Goal: Information Seeking & Learning: Find specific fact

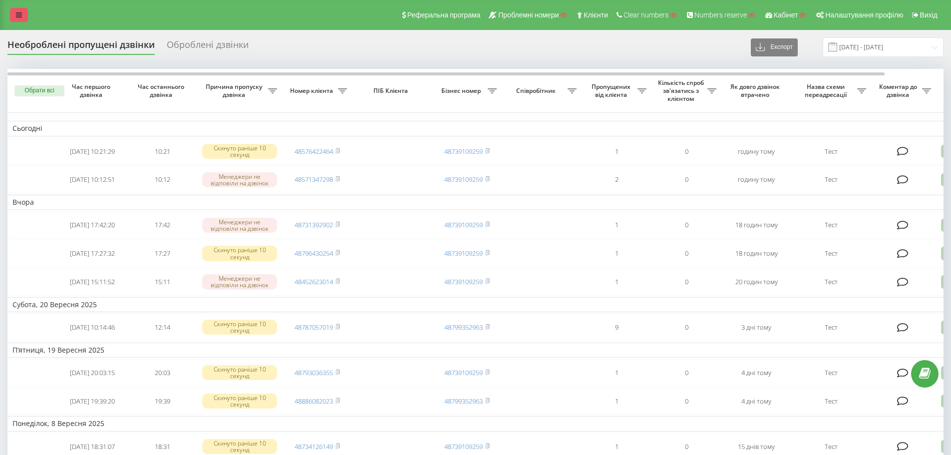
click at [22, 15] on link at bounding box center [19, 15] width 18 height 14
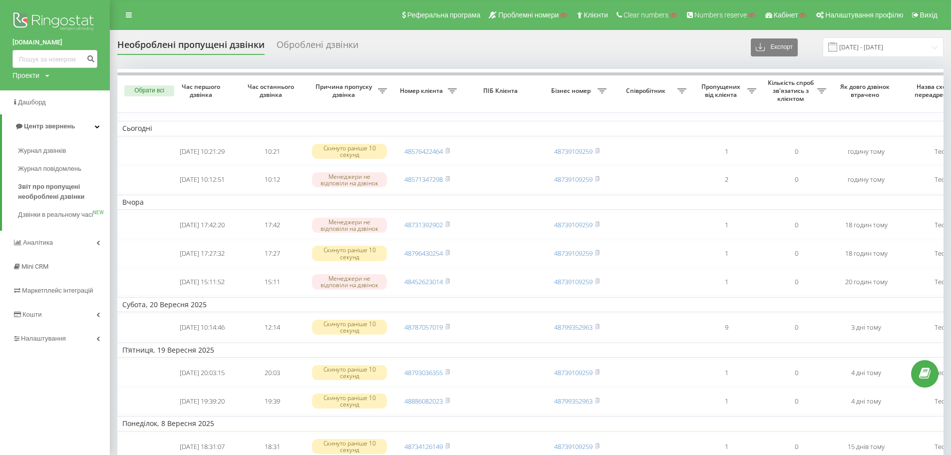
click at [470, 112] on th "ПІБ Клієнта" at bounding box center [502, 91] width 80 height 44
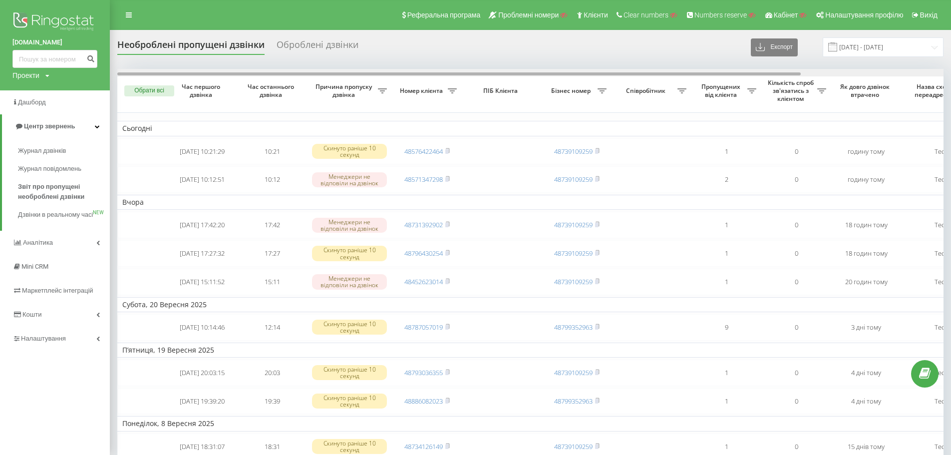
drag, startPoint x: 474, startPoint y: 75, endPoint x: 384, endPoint y: 61, distance: 90.9
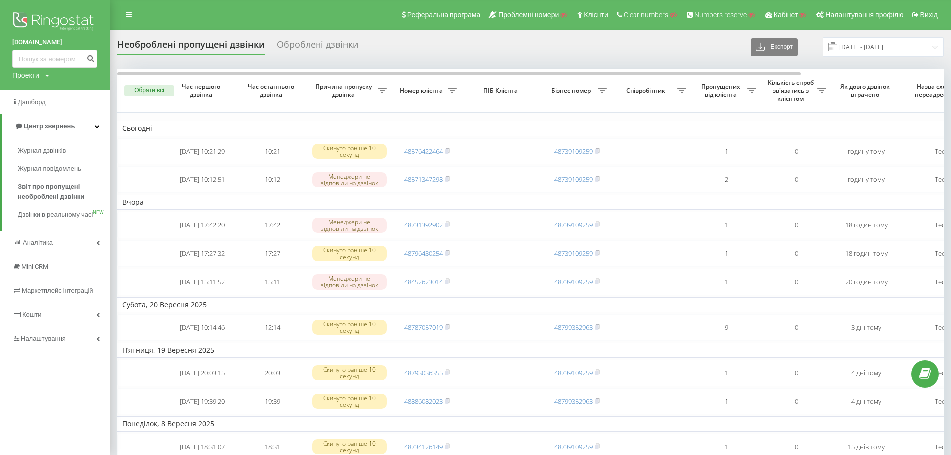
click at [312, 48] on div "Оброблені дзвінки" at bounding box center [318, 46] width 82 height 15
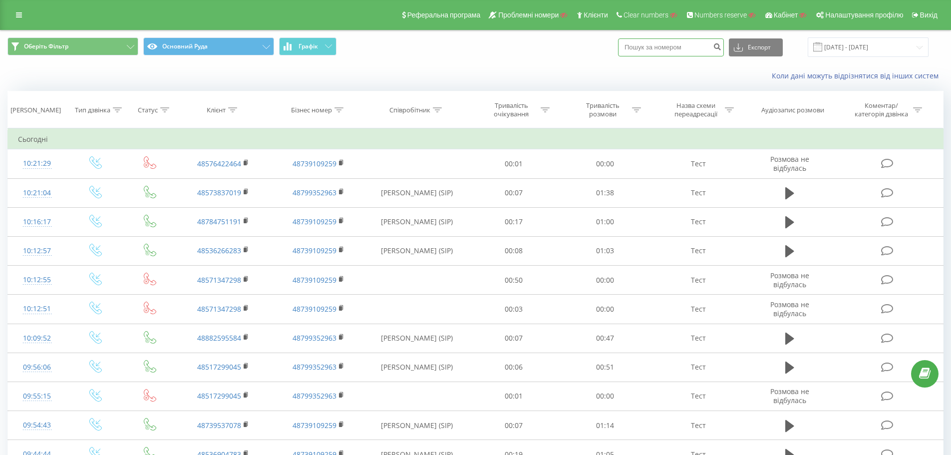
click at [647, 49] on input at bounding box center [671, 47] width 106 height 18
paste input "48452623014"
type input "48452623014"
click at [722, 46] on icon "submit" at bounding box center [717, 45] width 8 height 6
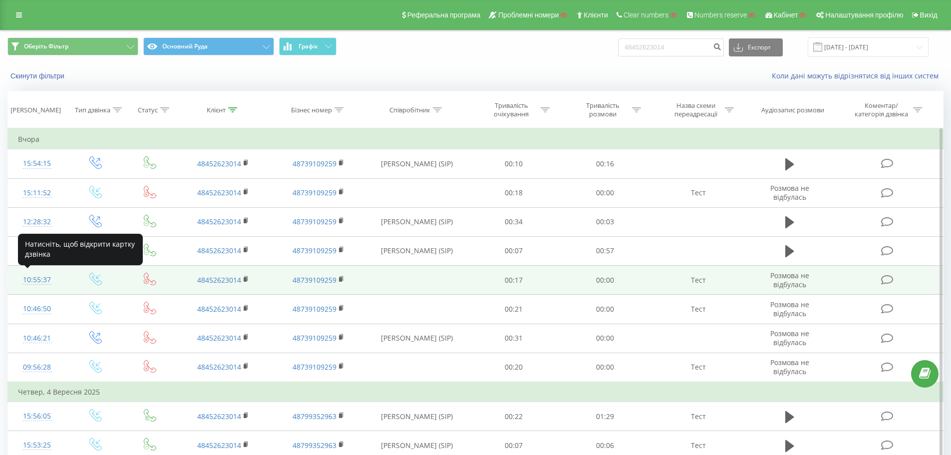
click at [31, 276] on div "10:55:37" at bounding box center [37, 279] width 38 height 19
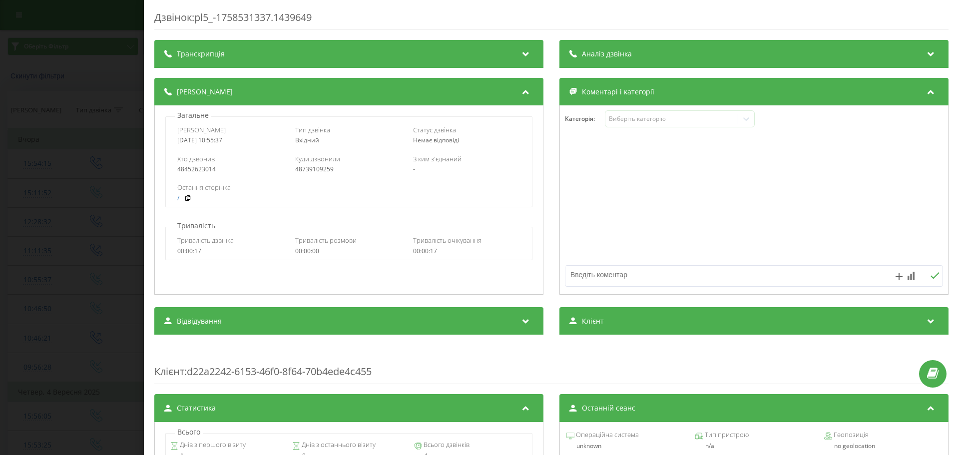
click at [94, 269] on div "Дзвінок : pl5_-1758531337.1439649 Транскрипція Для AI-аналізу майбутніх дзвінкі…" at bounding box center [479, 227] width 959 height 455
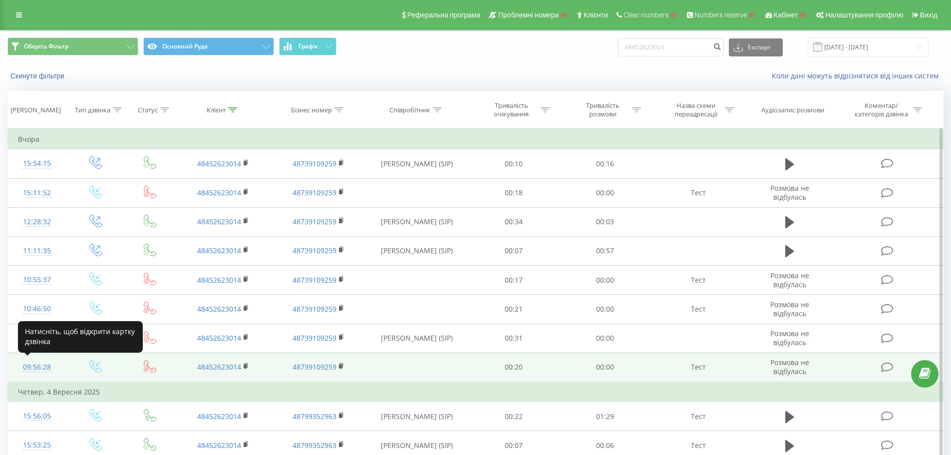
click at [35, 365] on div "09:56:28" at bounding box center [37, 367] width 38 height 19
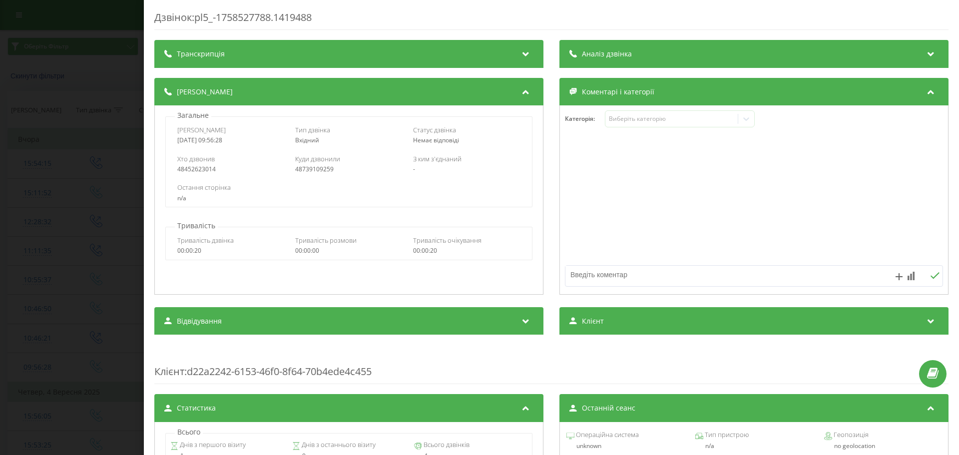
click at [91, 205] on div "Дзвінок : pl5_-1758527788.1419488 Транскрипція Для AI-аналізу майбутніх дзвінкі…" at bounding box center [479, 227] width 959 height 455
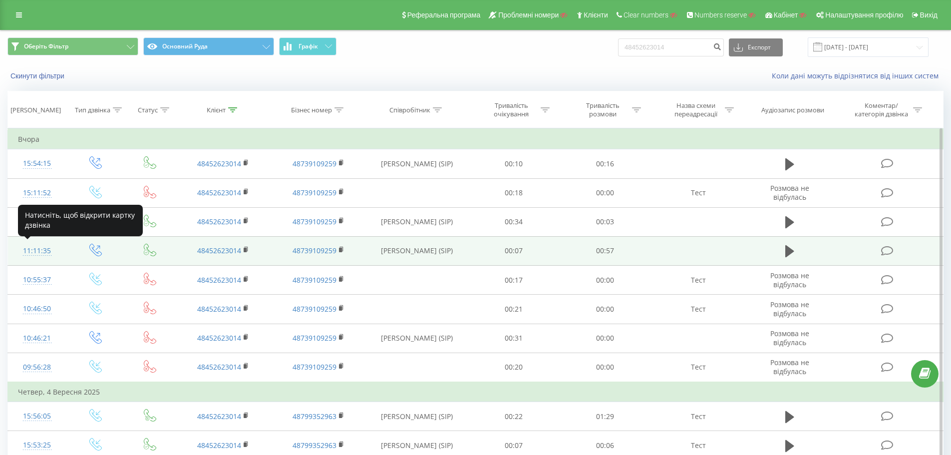
click at [38, 255] on div "11:11:35" at bounding box center [37, 250] width 38 height 19
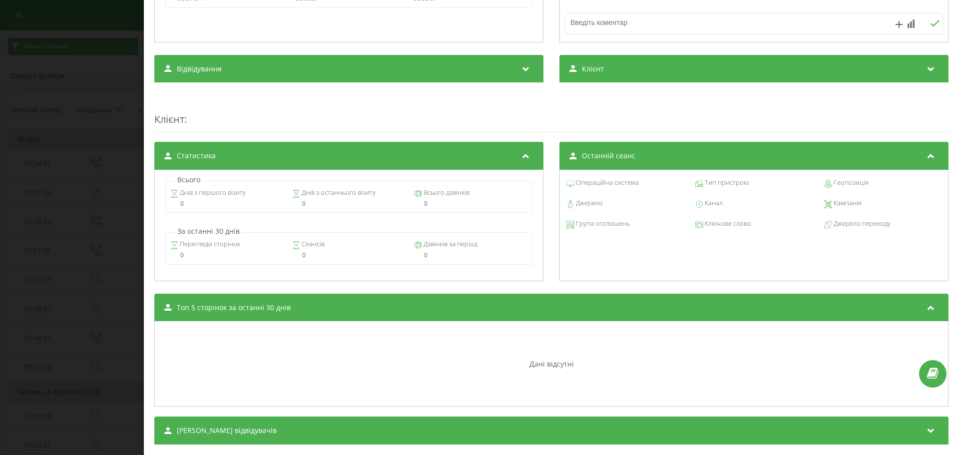
scroll to position [300, 0]
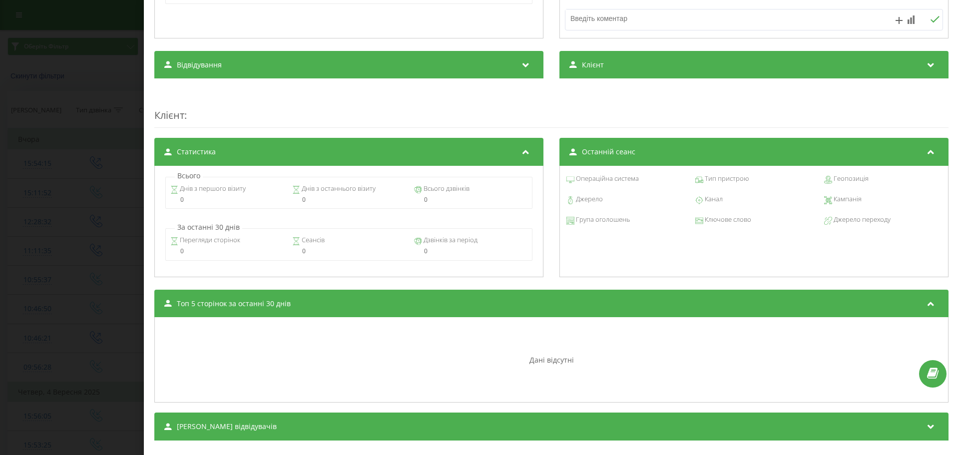
click at [92, 210] on div "Дзвінок : pl2_-1758532295.6268372 1 x - 00:58 00:00 00:00 Транскрипція Для AI-а…" at bounding box center [479, 227] width 959 height 455
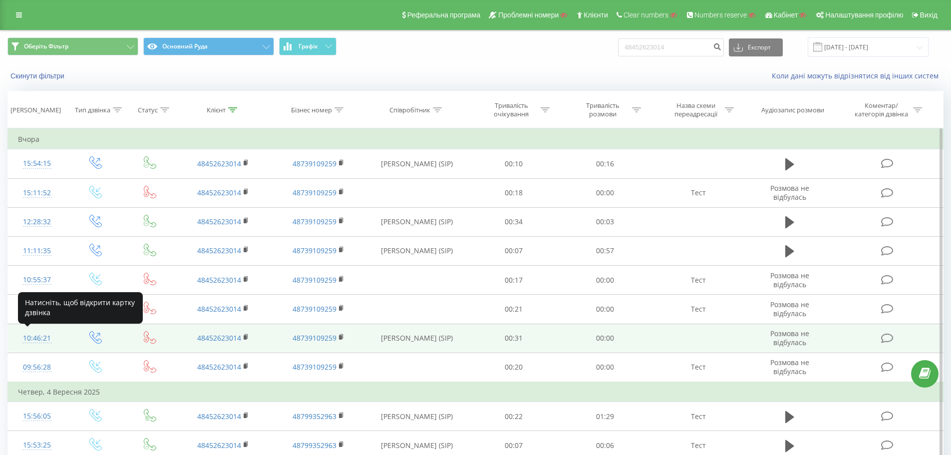
click at [38, 342] on div "10:46:21" at bounding box center [37, 338] width 38 height 19
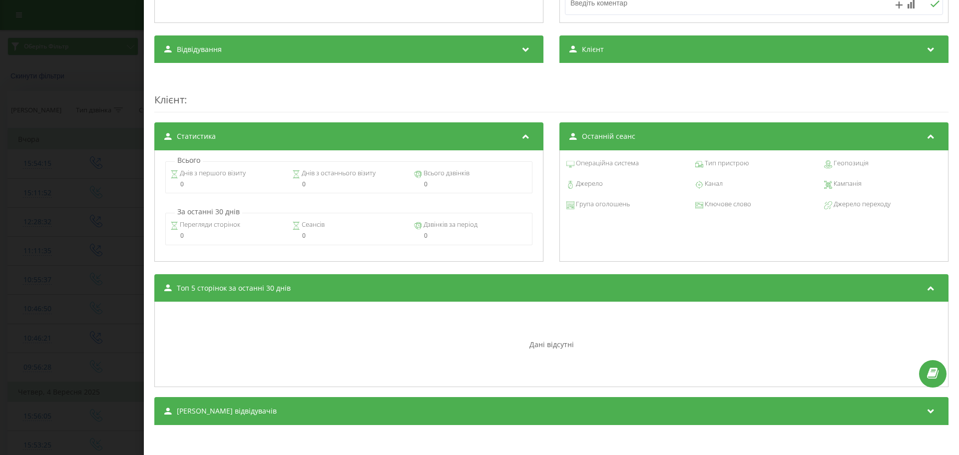
scroll to position [272, 0]
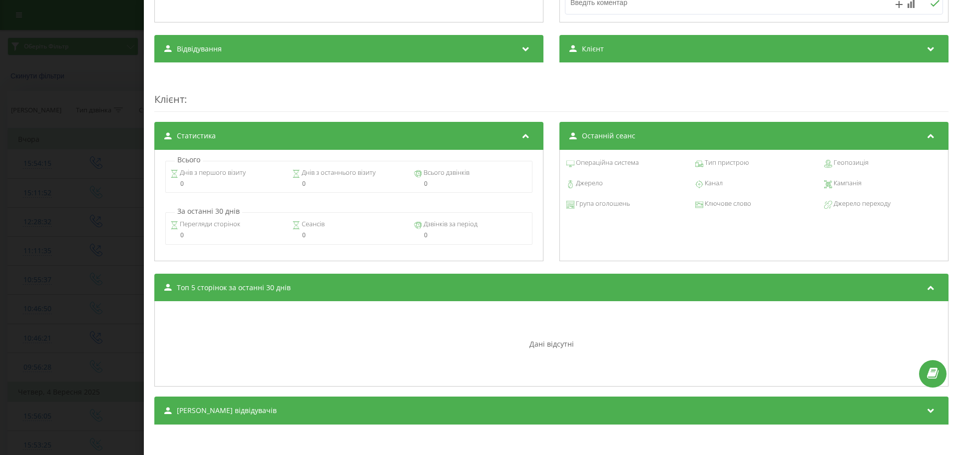
click at [79, 194] on div "Дзвінок : pl2_-1758530781.6258755 Транскрипція Для AI-аналізу майбутніх дзвінкі…" at bounding box center [479, 227] width 959 height 455
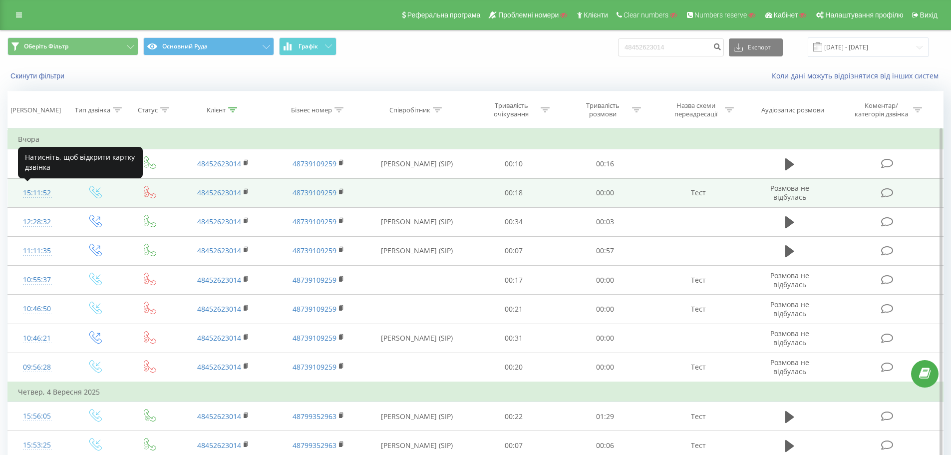
click at [34, 196] on div "15:11:52" at bounding box center [37, 192] width 38 height 19
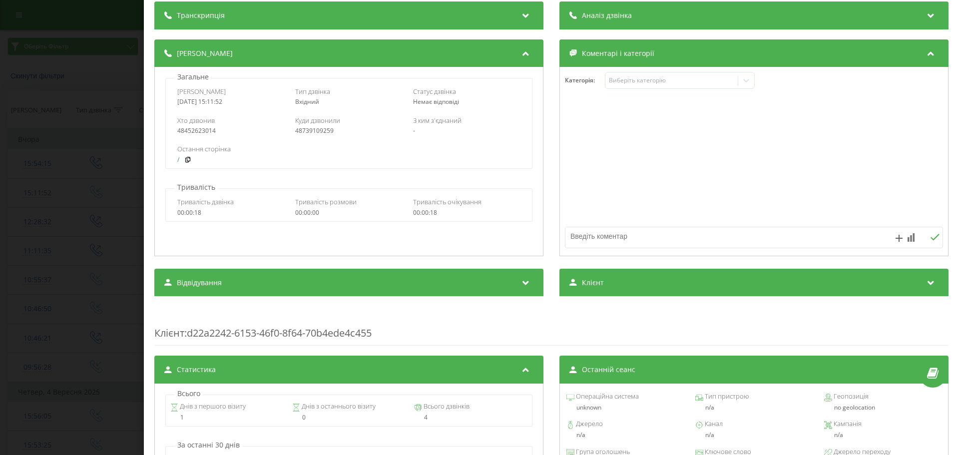
scroll to position [22, 0]
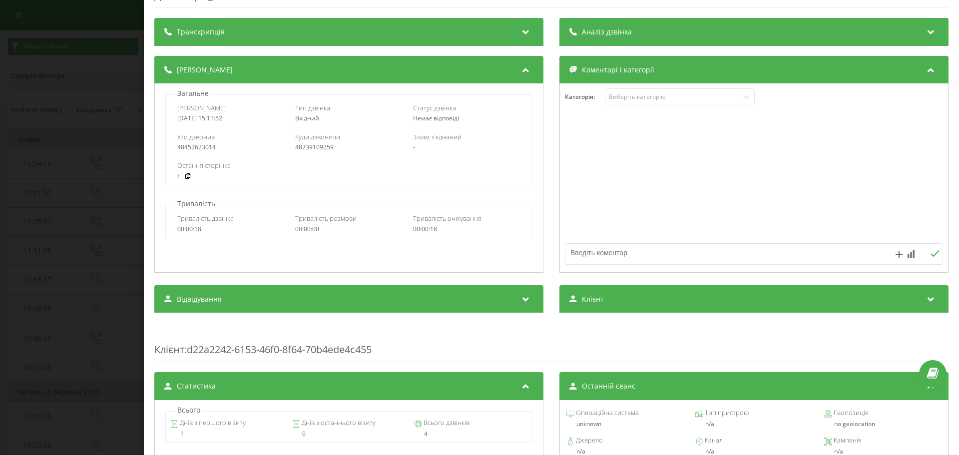
click at [129, 199] on div "Дзвінок : pl5_-1758546712.1503725 Транскрипція Для AI-аналізу майбутніх дзвінкі…" at bounding box center [479, 227] width 959 height 455
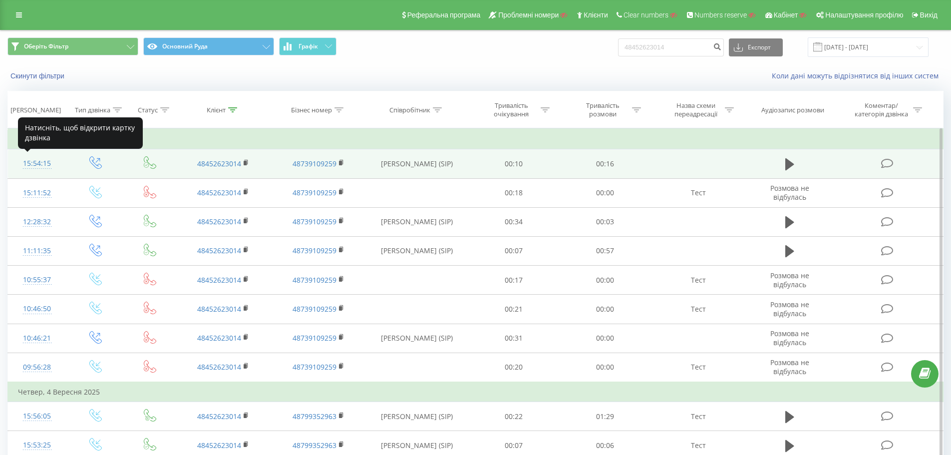
click at [42, 164] on div "15:54:15" at bounding box center [37, 163] width 38 height 19
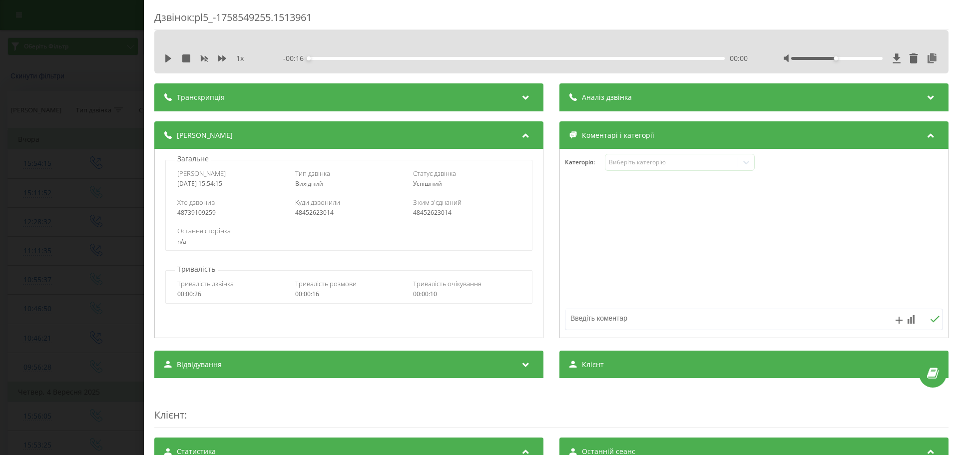
click at [92, 166] on div "Дзвінок : pl5_-1758549255.1513961 1 x - 00:16 00:00 00:00 Транскрипція Для AI-а…" at bounding box center [479, 227] width 959 height 455
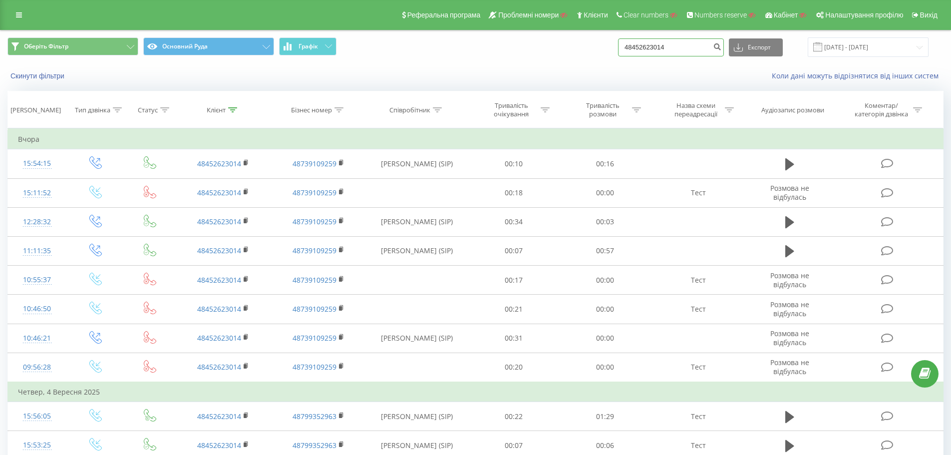
drag, startPoint x: 685, startPoint y: 46, endPoint x: 609, endPoint y: 41, distance: 76.0
click at [609, 41] on div "Оберіть Фільтр Основний Руда Графік 48452623014 Експорт .csv .xls .xlsx 23.06.2…" at bounding box center [475, 46] width 936 height 19
click at [54, 80] on button "Скинути фільтри" at bounding box center [38, 75] width 62 height 9
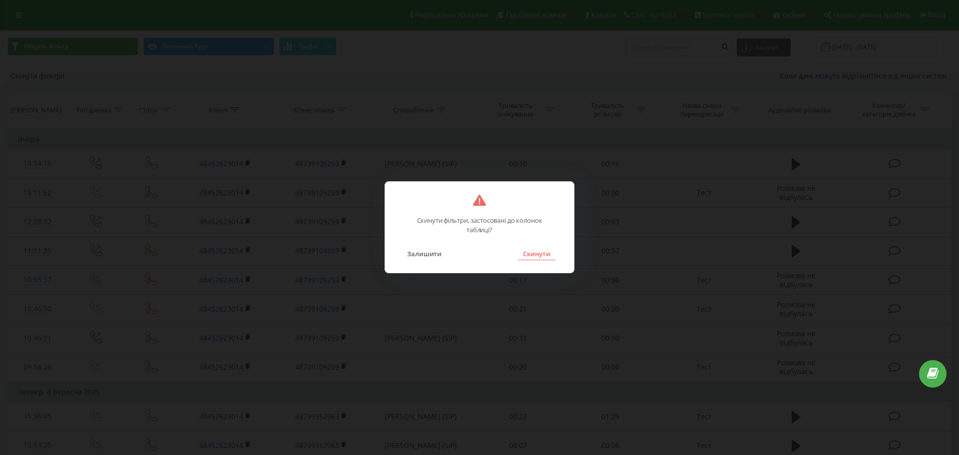
click at [538, 255] on button "Скинути" at bounding box center [536, 253] width 37 height 13
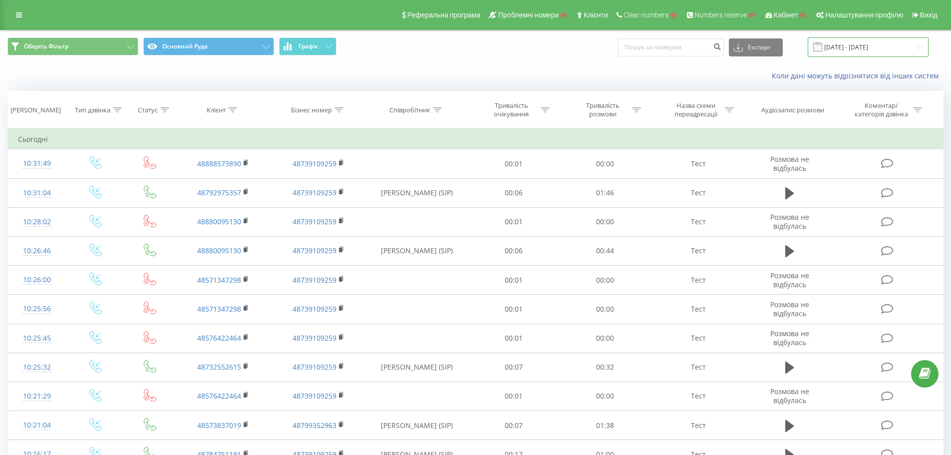
click at [850, 47] on input "23.06.2025 - 23.09.2025" at bounding box center [868, 46] width 121 height 19
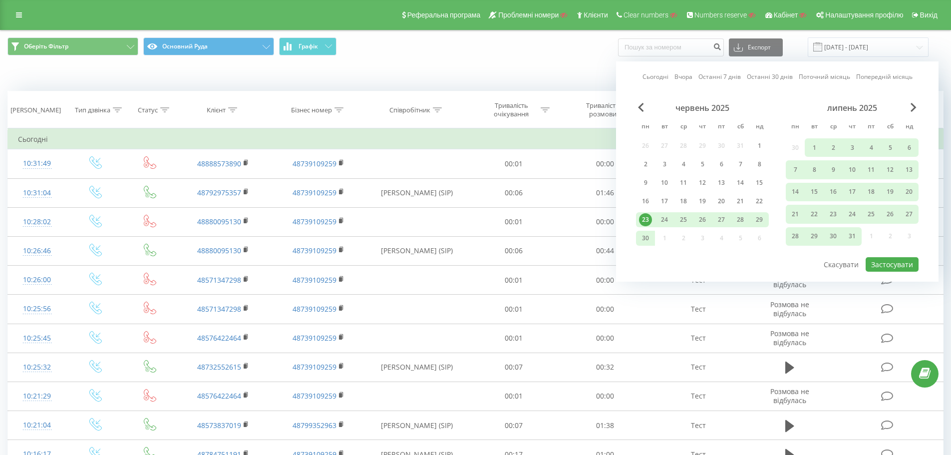
click at [688, 79] on link "Вчора" at bounding box center [684, 76] width 18 height 9
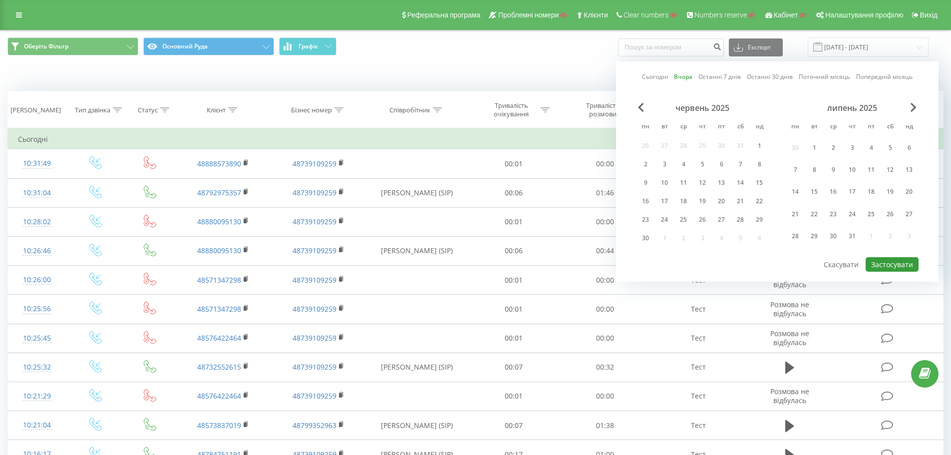
click at [893, 268] on button "Застосувати" at bounding box center [892, 264] width 53 height 14
type input "22.09.2025 - 22.09.2025"
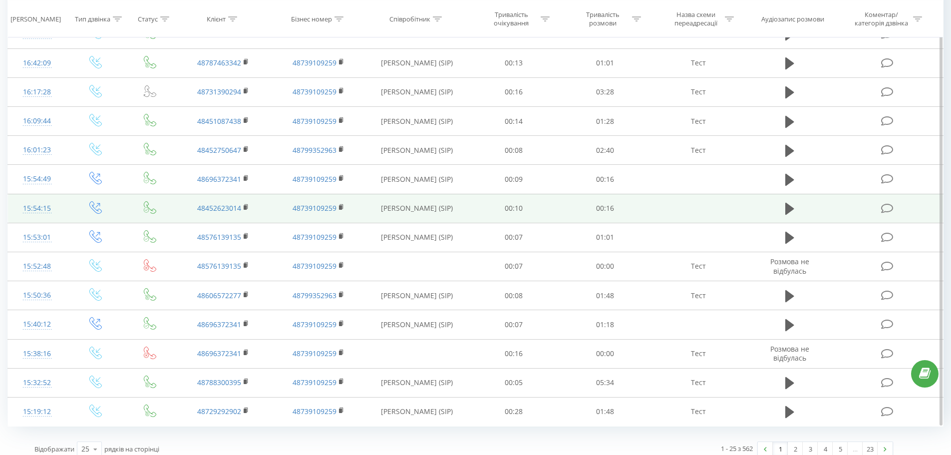
scroll to position [400, 0]
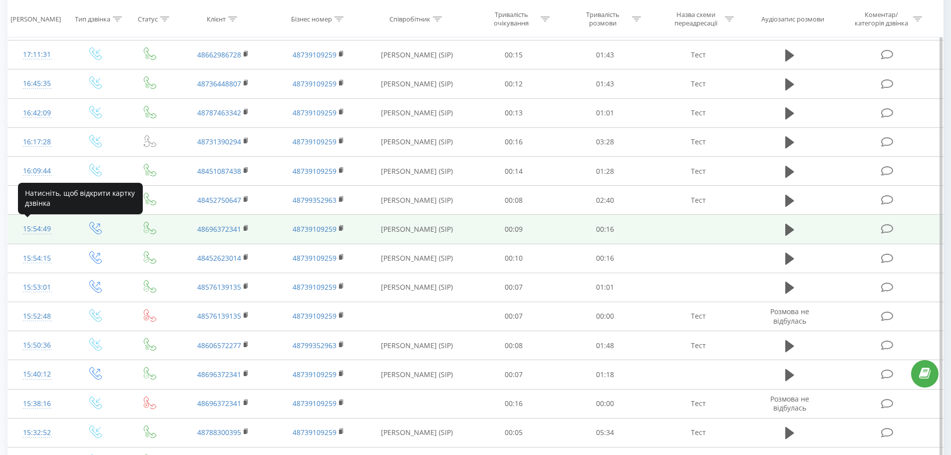
click at [39, 228] on div "15:54:49" at bounding box center [37, 228] width 38 height 19
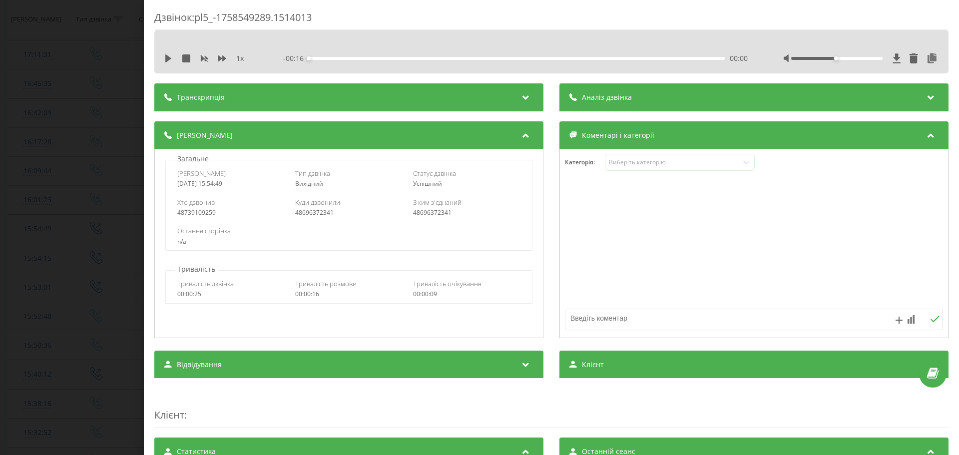
click at [117, 308] on div "Дзвінок : pl5_-1758549289.1514013 1 x - 00:16 00:00 00:00 Транскрипція Для AI-а…" at bounding box center [479, 227] width 959 height 455
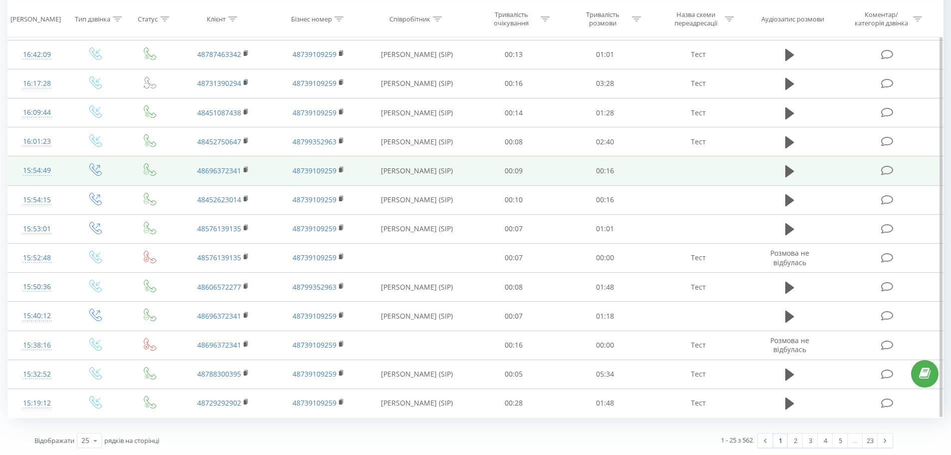
scroll to position [458, 0]
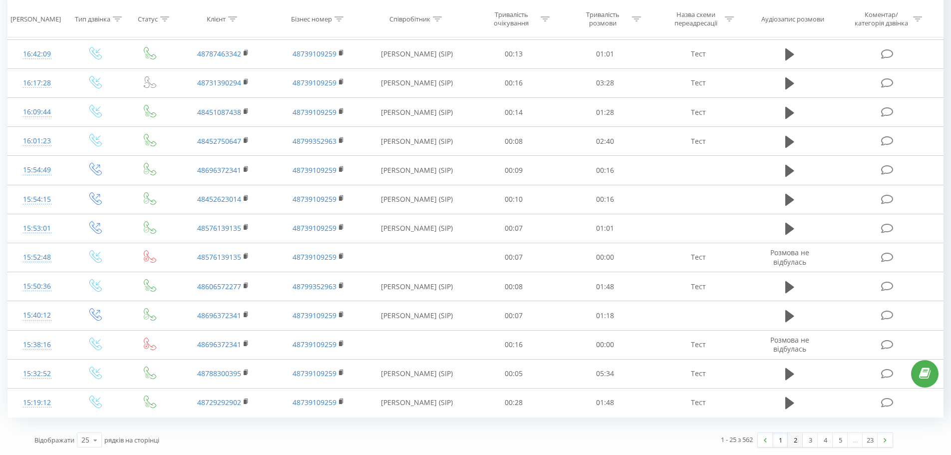
click at [792, 445] on link "2" at bounding box center [795, 440] width 15 height 14
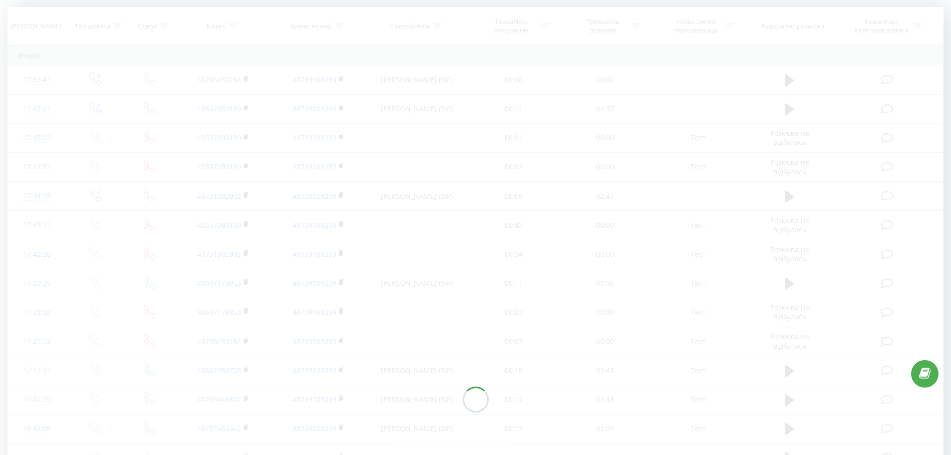
scroll to position [66, 0]
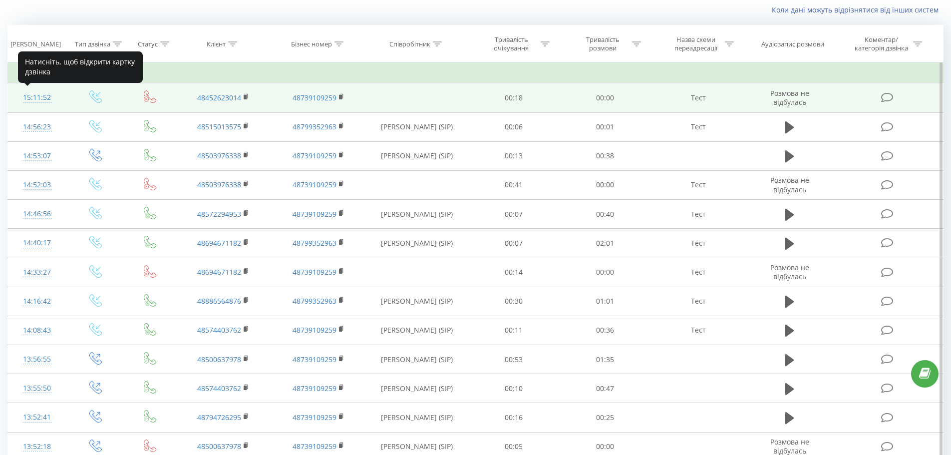
click at [32, 95] on div "15:11:52" at bounding box center [37, 97] width 38 height 19
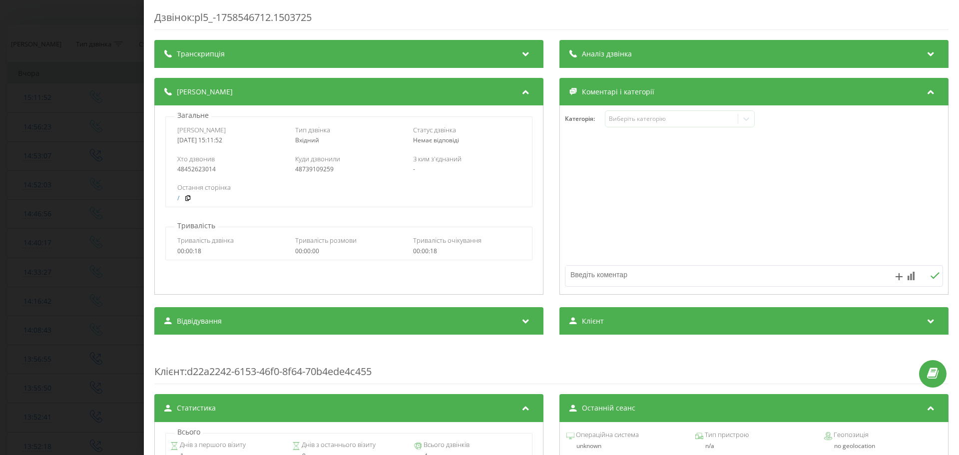
click at [100, 202] on div "Дзвінок : pl5_-1758546712.1503725 Транскрипція Для AI-аналізу майбутніх дзвінкі…" at bounding box center [479, 227] width 959 height 455
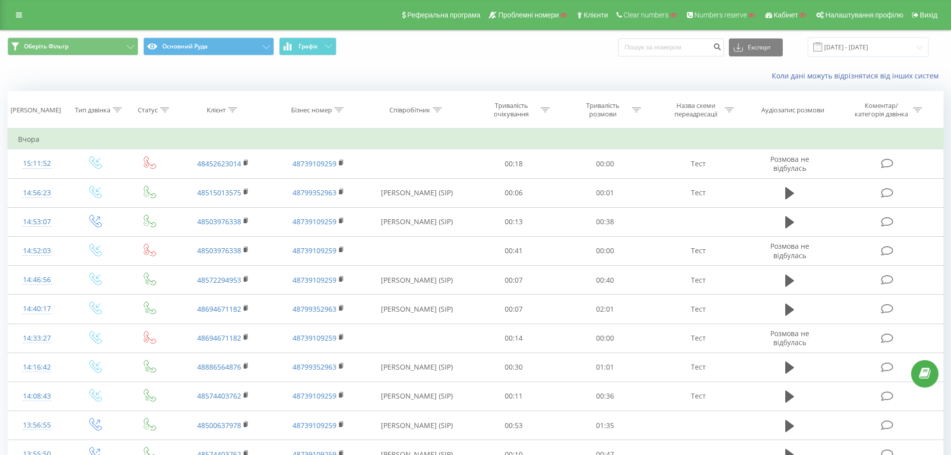
scroll to position [66, 0]
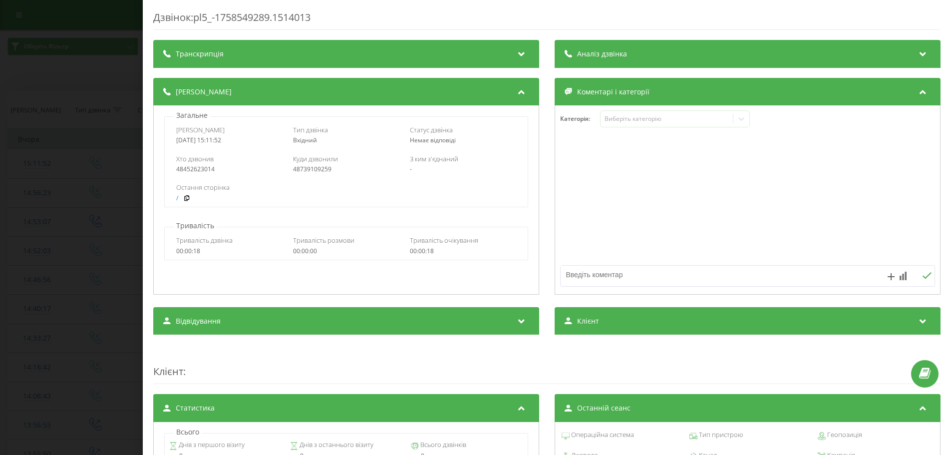
scroll to position [400, 0]
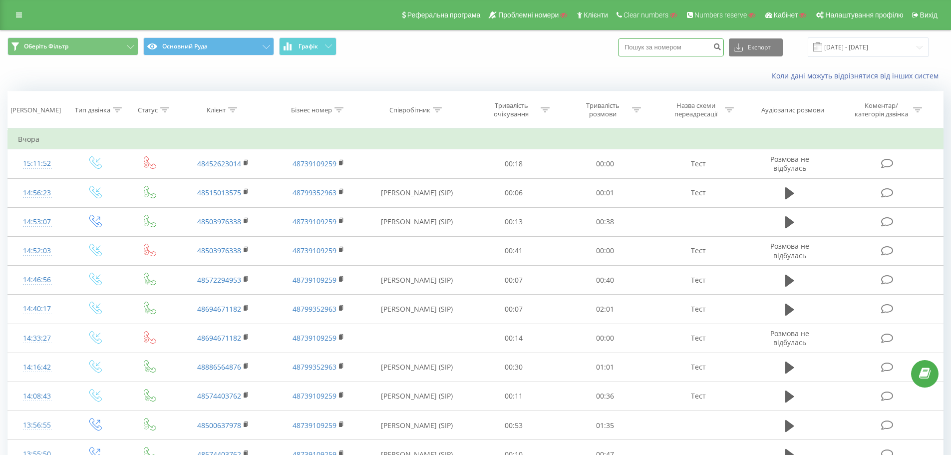
click at [646, 49] on input at bounding box center [671, 47] width 106 height 18
paste input "48452623014"
type input "48452623014"
click at [722, 48] on icon "submit" at bounding box center [717, 45] width 8 height 6
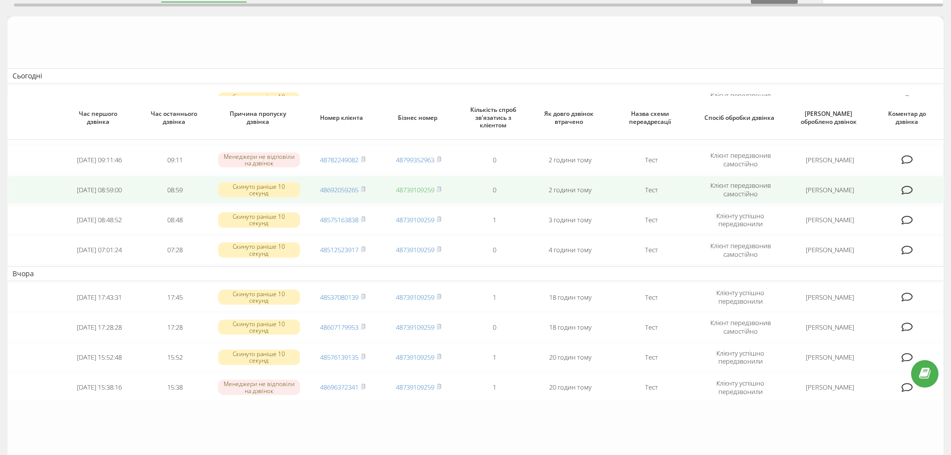
scroll to position [157, 0]
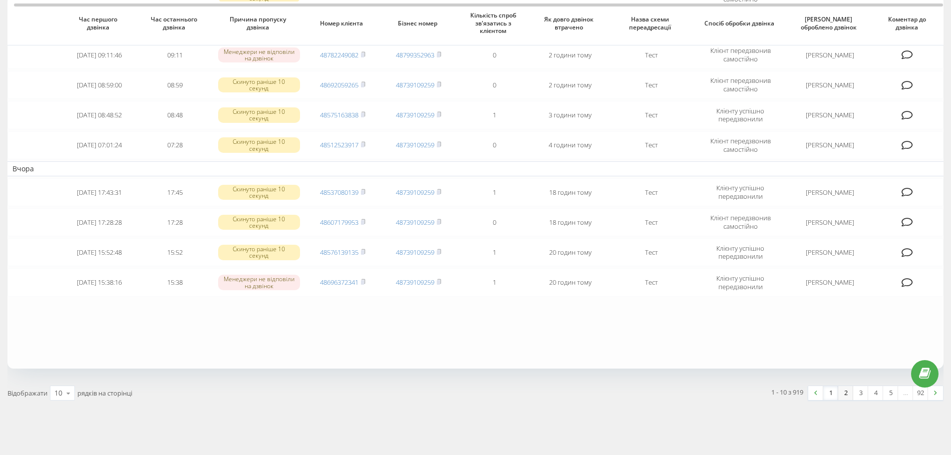
click at [845, 396] on link "2" at bounding box center [846, 393] width 15 height 14
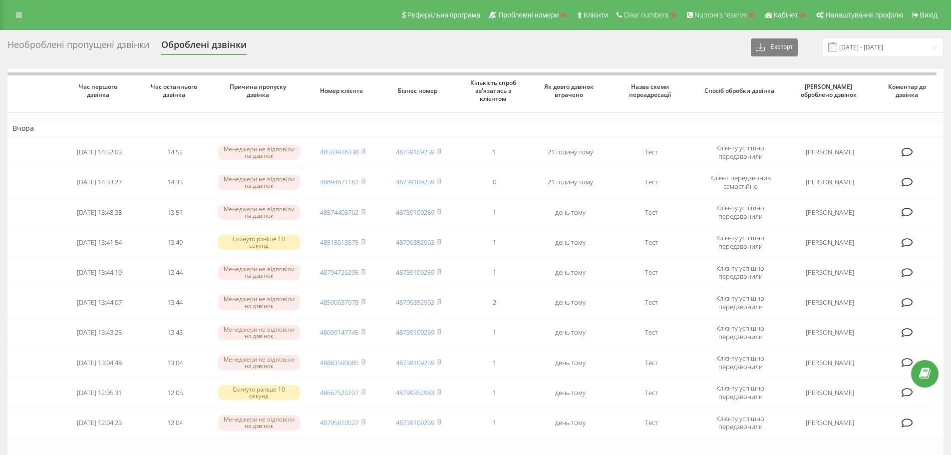
scroll to position [140, 0]
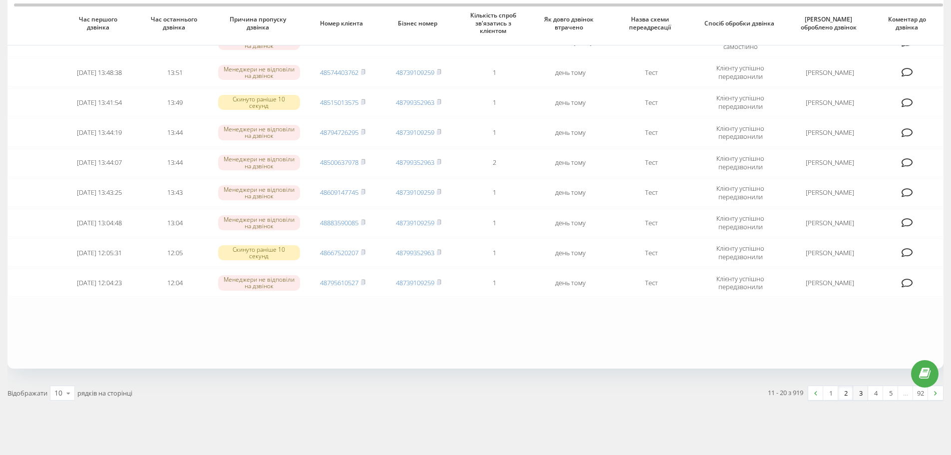
click at [862, 396] on link "3" at bounding box center [860, 393] width 15 height 14
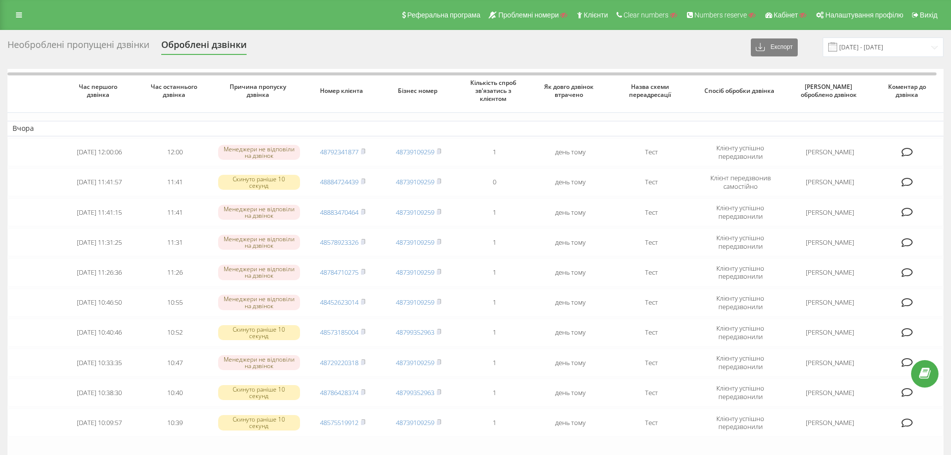
click at [103, 46] on div "Необроблені пропущені дзвінки" at bounding box center [78, 46] width 142 height 15
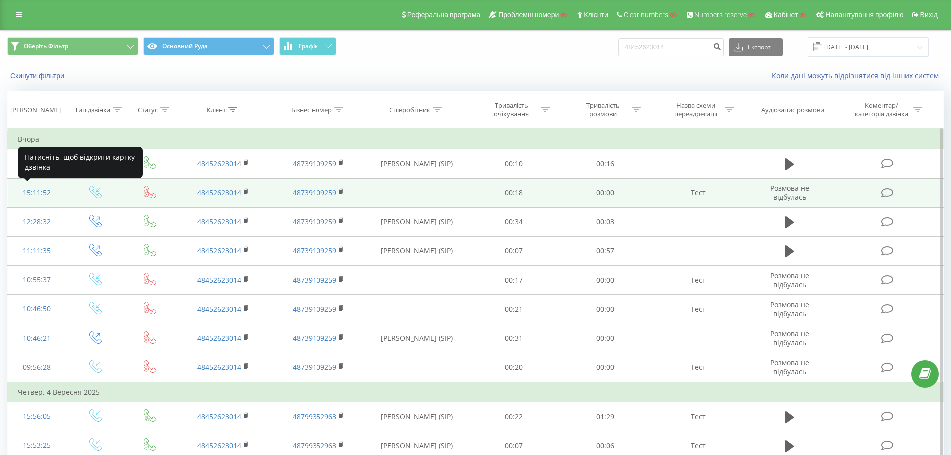
click at [37, 195] on div "15:11:52" at bounding box center [37, 192] width 38 height 19
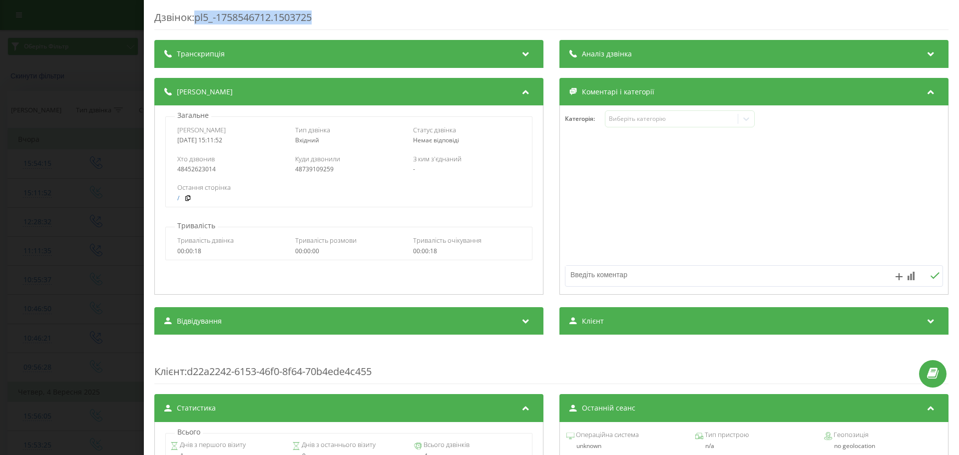
drag, startPoint x: 320, startPoint y: 16, endPoint x: 199, endPoint y: 14, distance: 120.9
click at [199, 14] on div "Дзвінок : pl5_-1758546712.1503725" at bounding box center [551, 19] width 794 height 19
copy div "pl5_-1758546712.1503725"
